Goal: Information Seeking & Learning: Learn about a topic

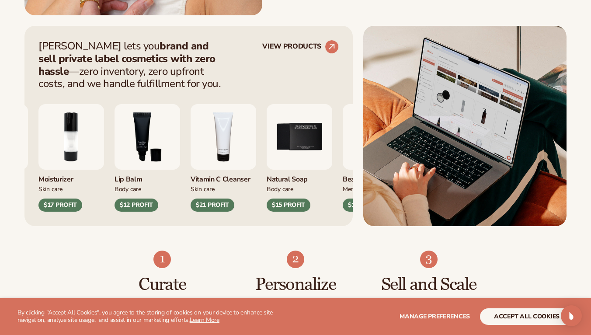
scroll to position [331, 0]
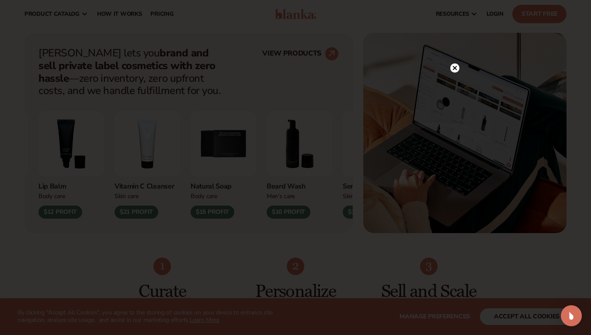
click at [454, 67] on icon at bounding box center [455, 68] width 4 height 4
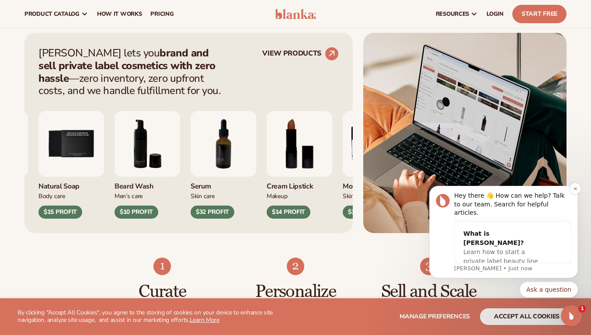
scroll to position [328, 0]
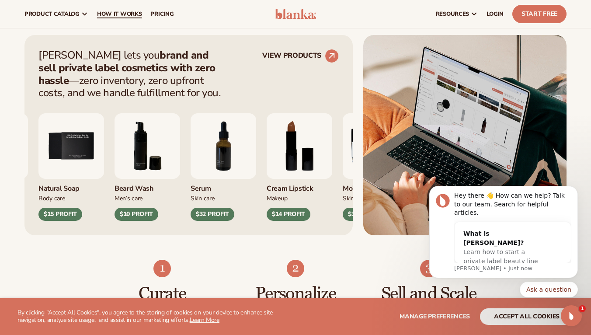
click at [115, 16] on span "How It Works" at bounding box center [119, 13] width 45 height 7
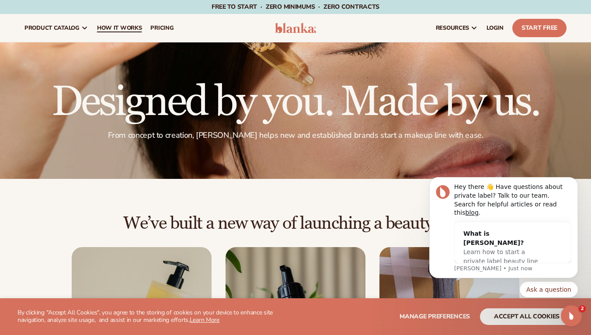
click at [136, 29] on span "How It Works" at bounding box center [119, 27] width 45 height 7
click at [128, 29] on span "How It Works" at bounding box center [119, 27] width 45 height 7
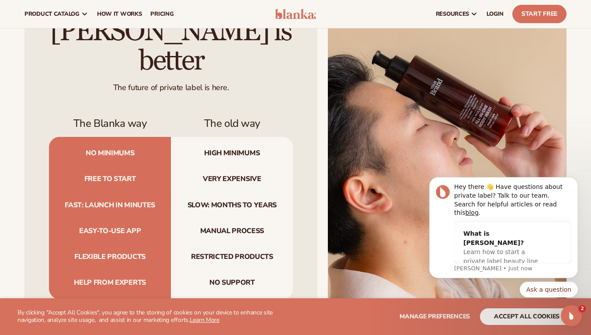
scroll to position [705, 0]
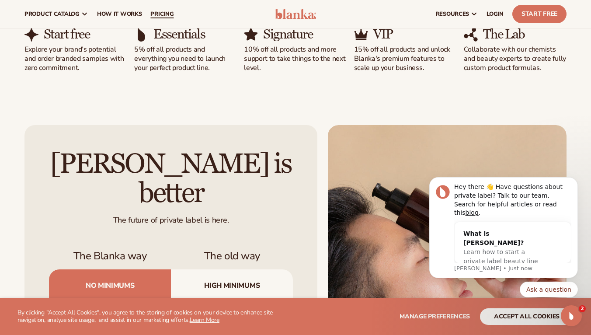
click at [169, 9] on link "pricing" at bounding box center [162, 14] width 32 height 28
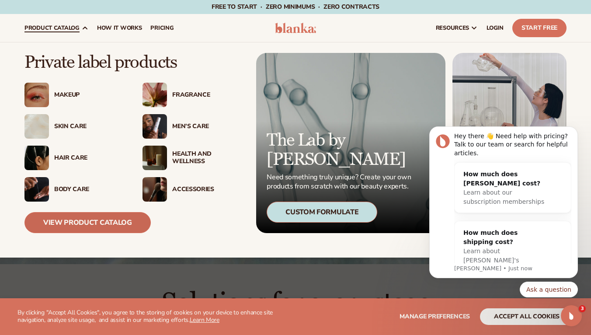
click at [91, 222] on link "View Product Catalog" at bounding box center [87, 222] width 126 height 21
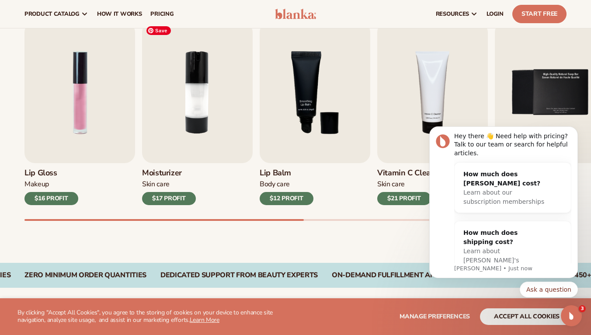
scroll to position [284, 0]
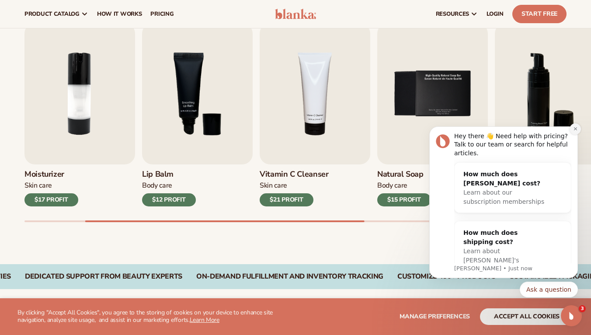
click at [578, 132] on button "Dismiss notification" at bounding box center [575, 128] width 11 height 11
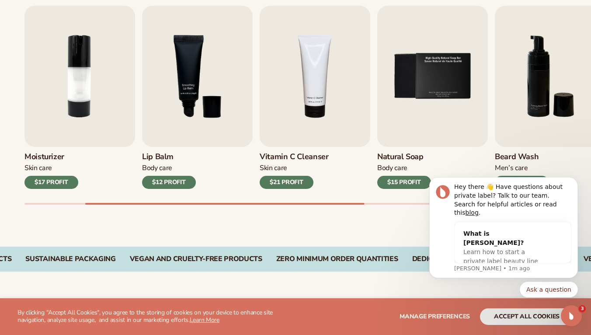
scroll to position [301, 0]
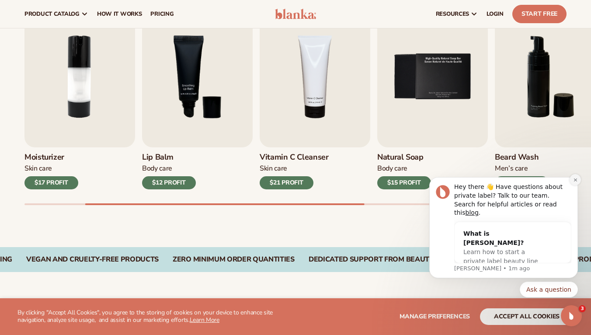
click at [576, 182] on icon "Dismiss notification" at bounding box center [575, 180] width 5 height 5
click at [570, 205] on div "Hey there 👋 How can we help? Talk to our team. Search for helpful articles." at bounding box center [512, 205] width 117 height 26
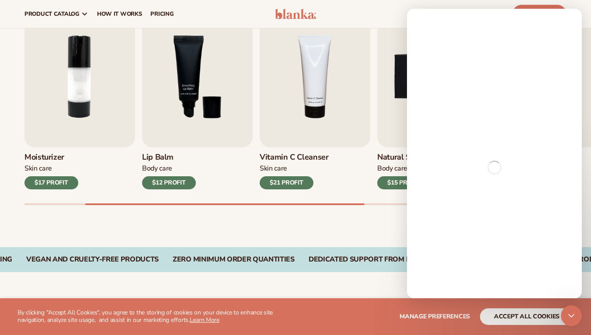
scroll to position [0, 0]
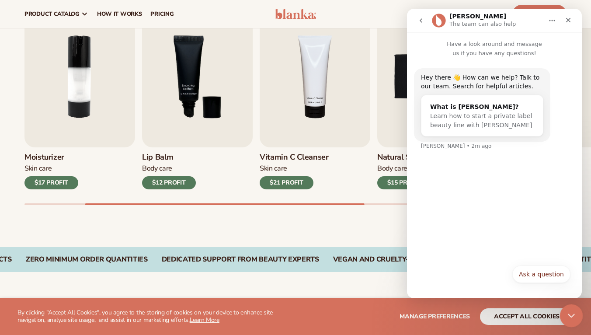
click at [566, 313] on icon "Close Intercom Messenger" at bounding box center [570, 314] width 10 height 10
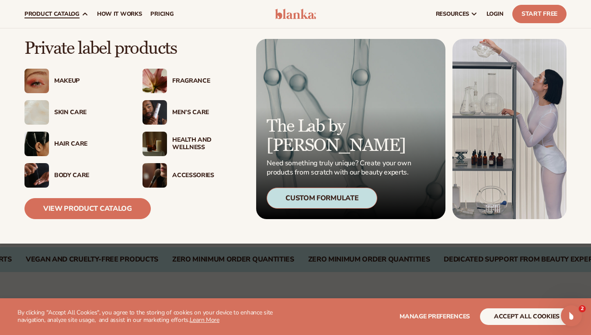
click at [195, 173] on div "Accessories" at bounding box center [207, 175] width 71 height 7
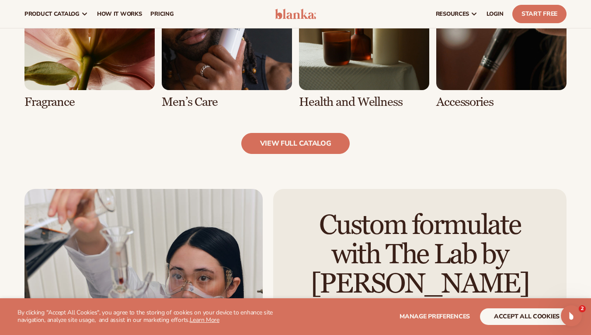
click at [70, 72] on link "5 / 8" at bounding box center [89, 34] width 130 height 149
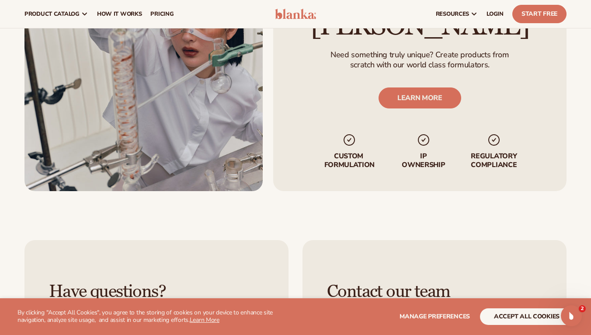
scroll to position [1103, 0]
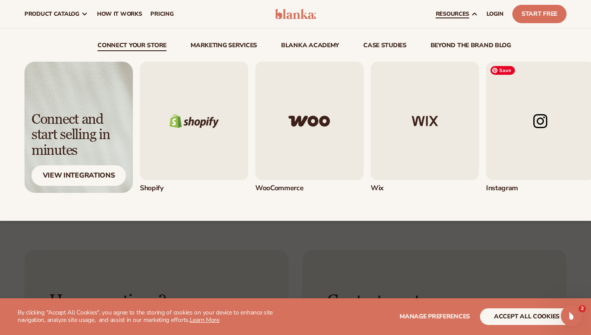
click at [554, 121] on img "4 / 5" at bounding box center [540, 121] width 108 height 119
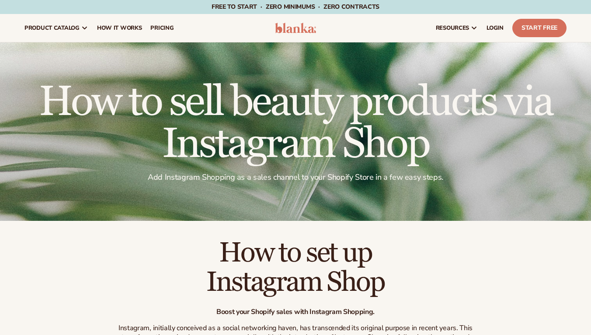
click at [545, 121] on h1 "How to sell beauty products via Instagram Shop" at bounding box center [295, 123] width 542 height 84
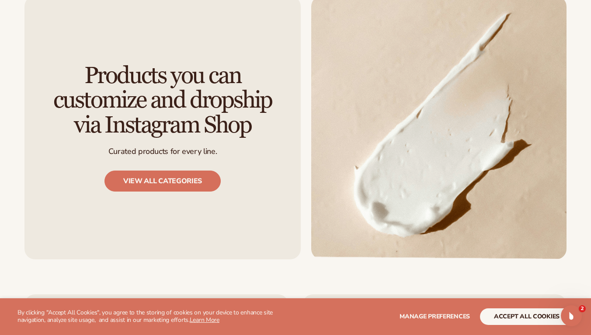
scroll to position [1664, 0]
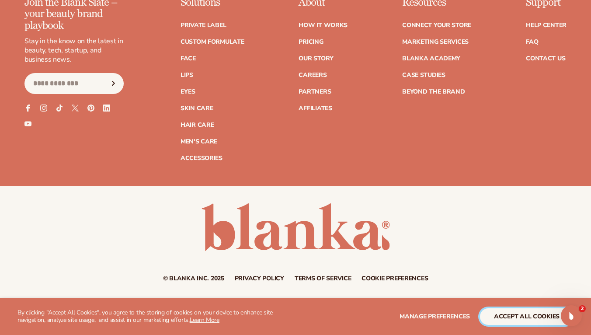
click at [501, 313] on button "accept all cookies" at bounding box center [527, 316] width 94 height 17
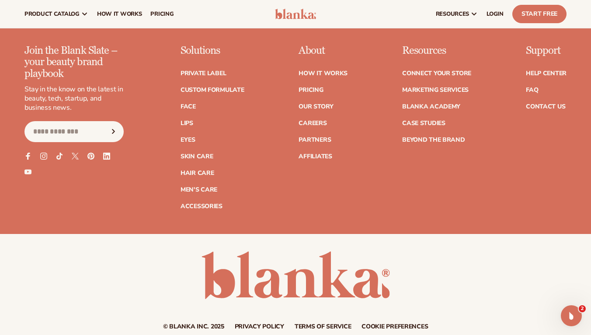
scroll to position [1620, 0]
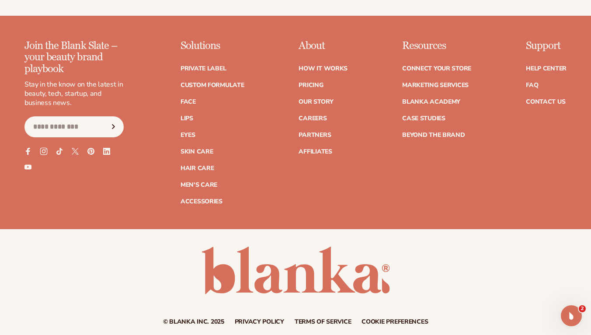
click at [42, 150] on icon at bounding box center [43, 150] width 7 height 7
